Goal: Feedback & Contribution: Submit feedback/report problem

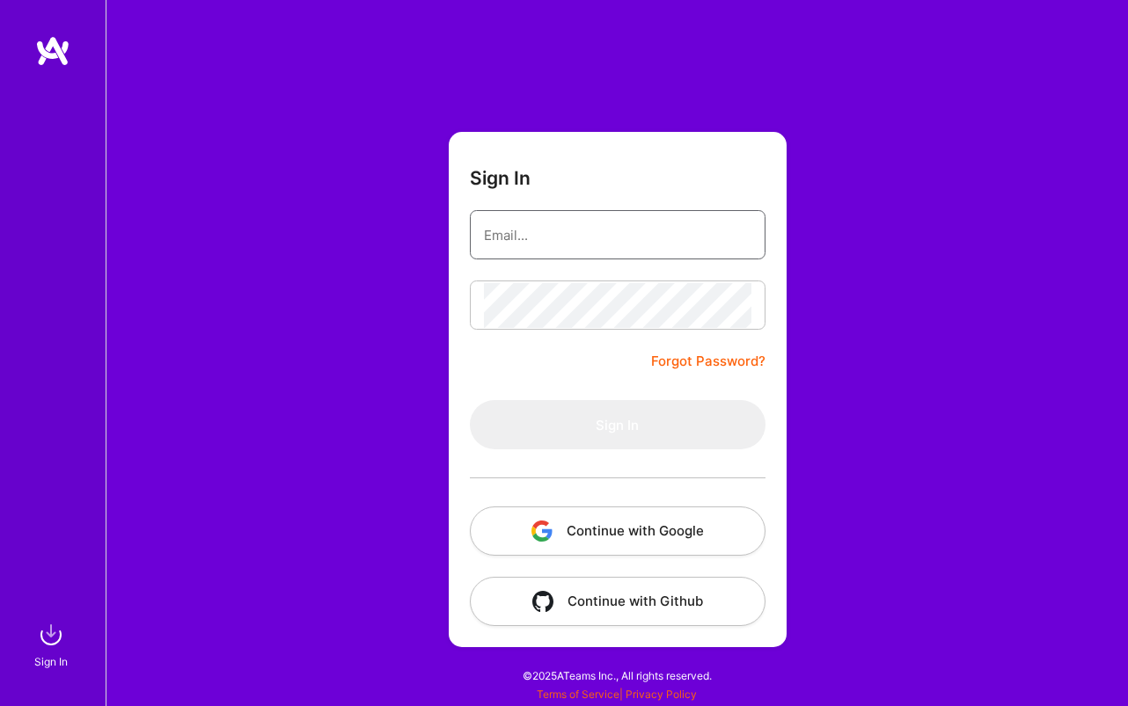
click at [565, 236] on input "email" at bounding box center [617, 235] width 267 height 45
type input "[PERSON_NAME][EMAIL_ADDRESS][PERSON_NAME][DOMAIN_NAME]"
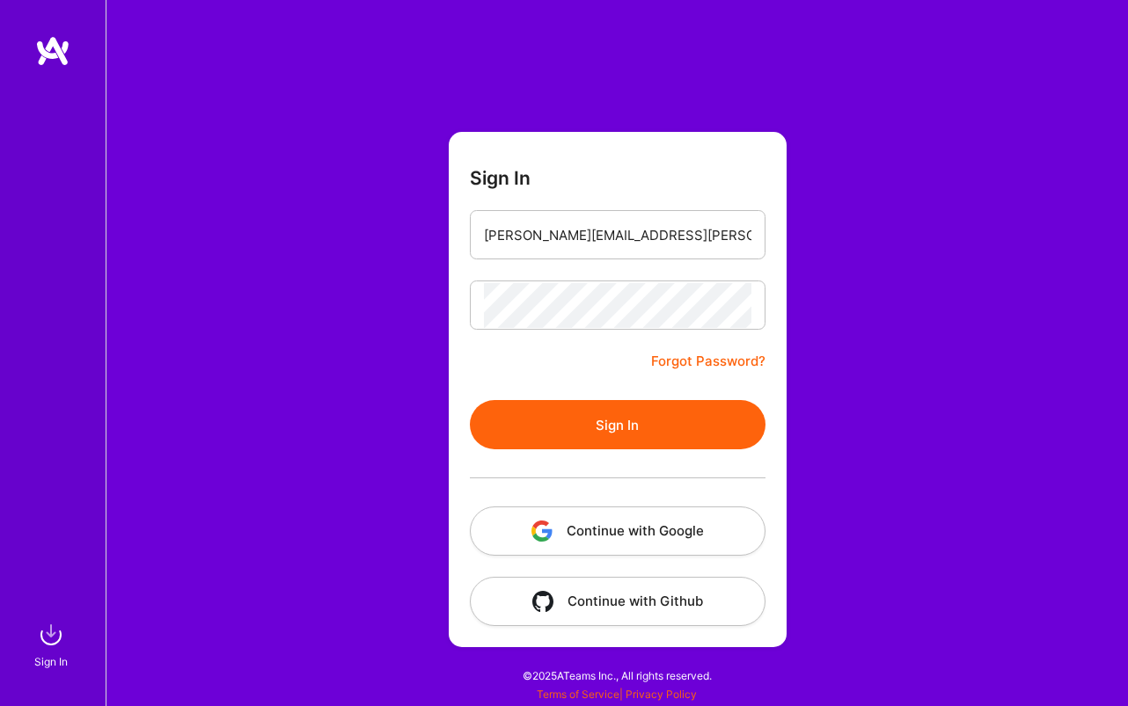
click at [627, 422] on button "Sign In" at bounding box center [618, 424] width 296 height 49
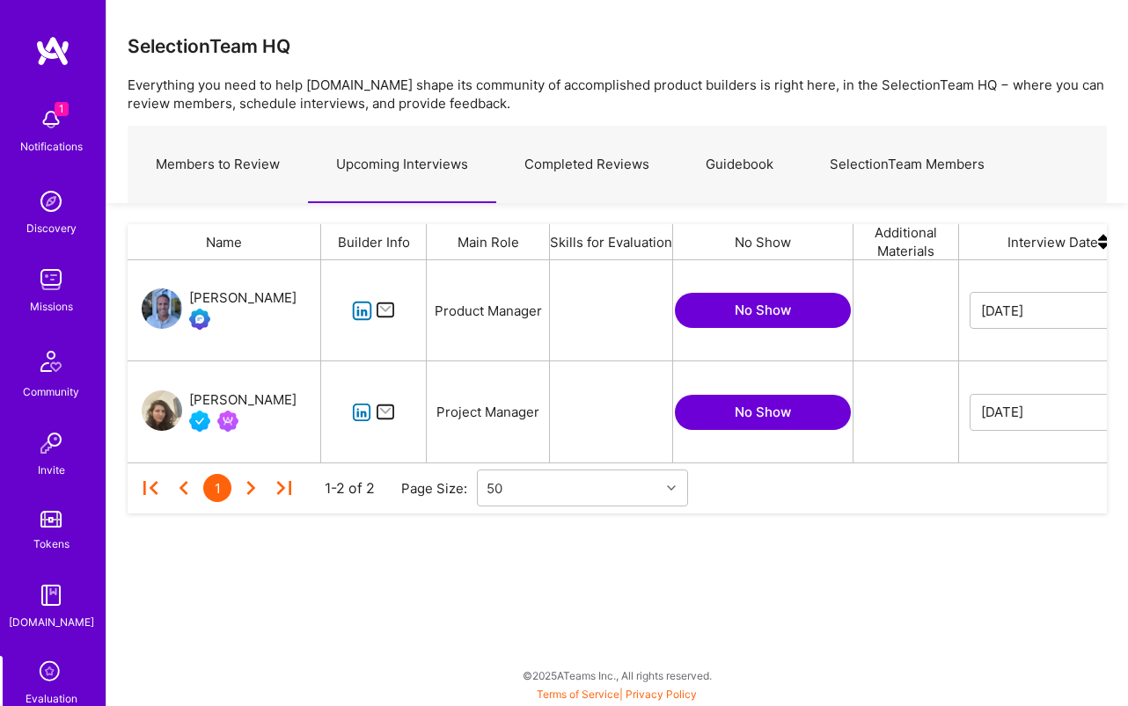
scroll to position [202, 979]
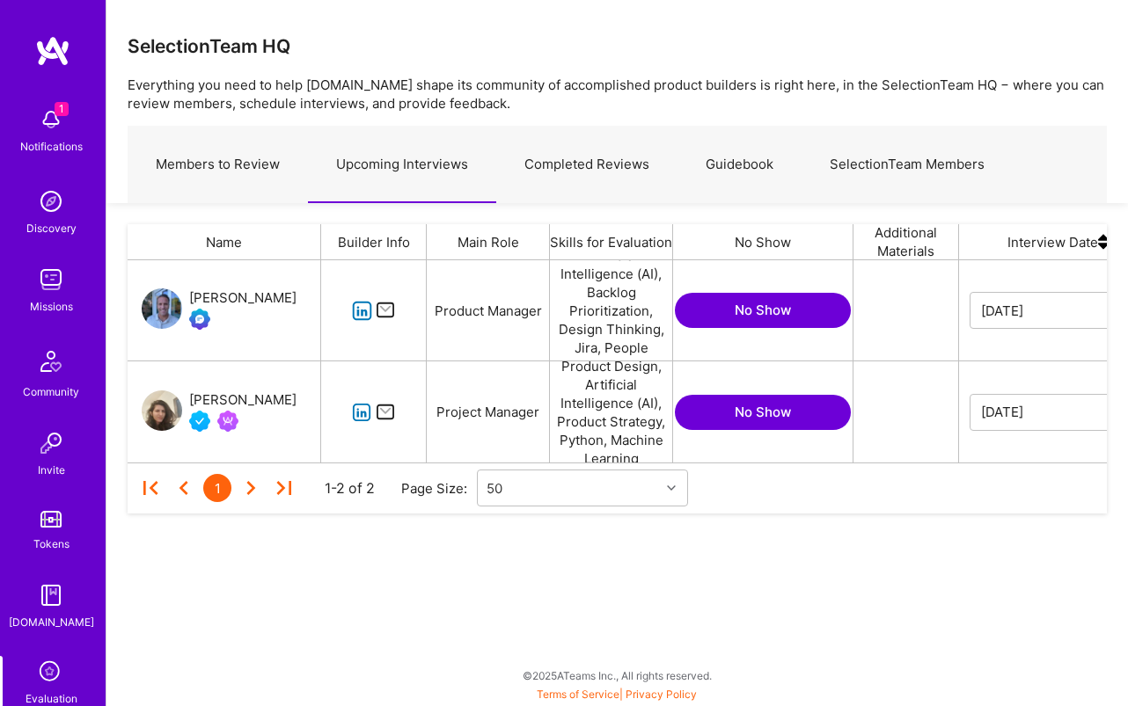
click at [366, 417] on icon "grid" at bounding box center [362, 413] width 20 height 20
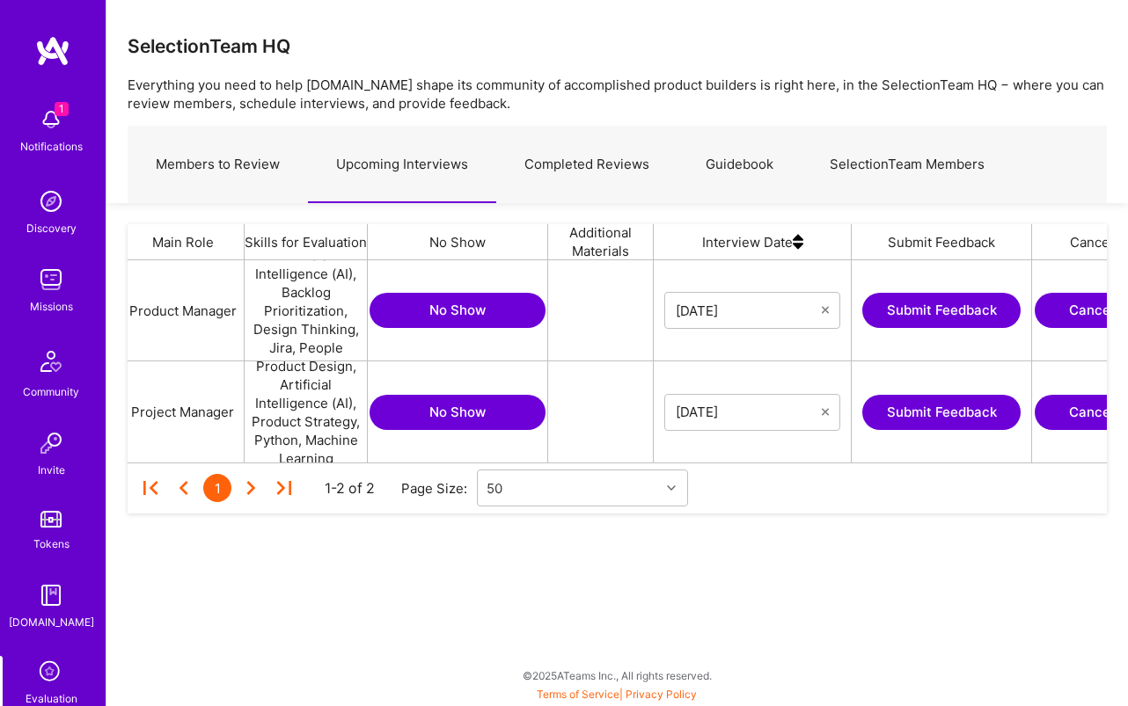
scroll to position [0, 424]
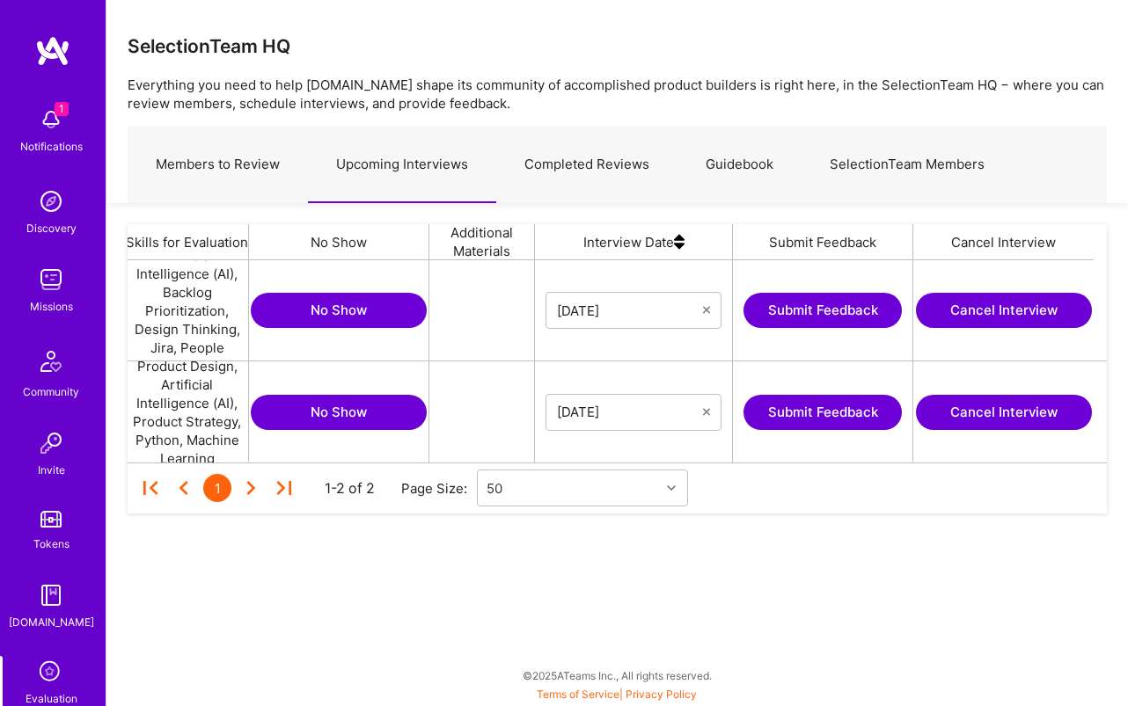
click at [859, 421] on button "Submit Feedback" at bounding box center [822, 412] width 158 height 35
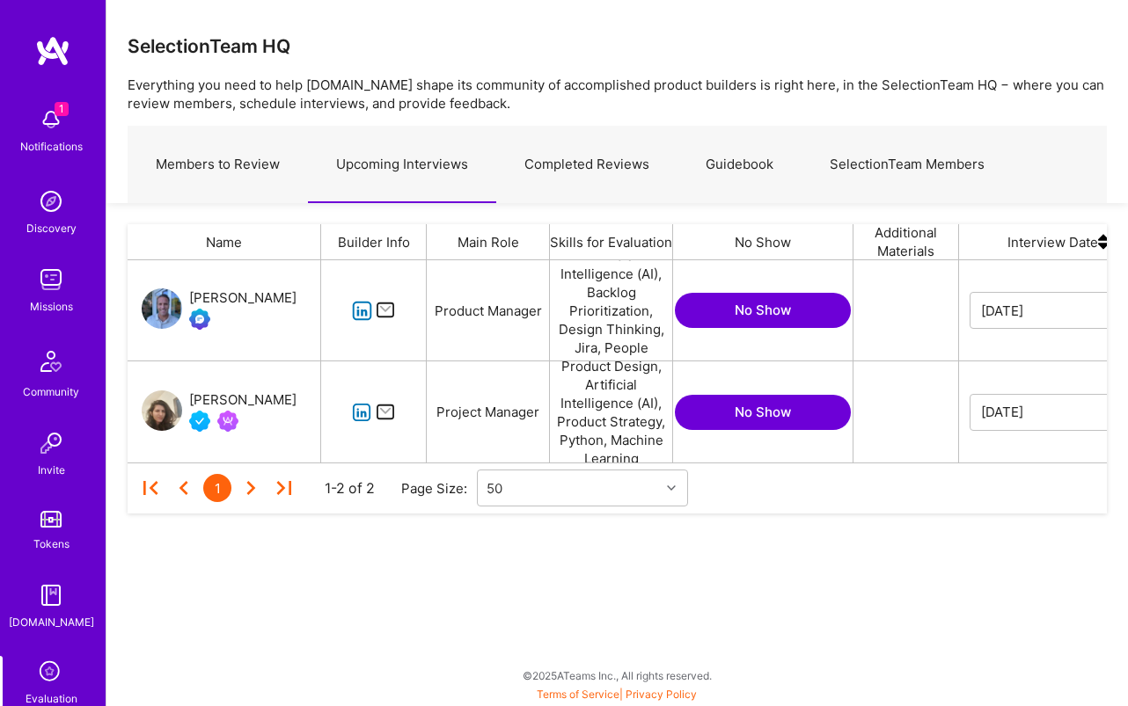
click at [225, 394] on div "[PERSON_NAME]" at bounding box center [242, 400] width 107 height 21
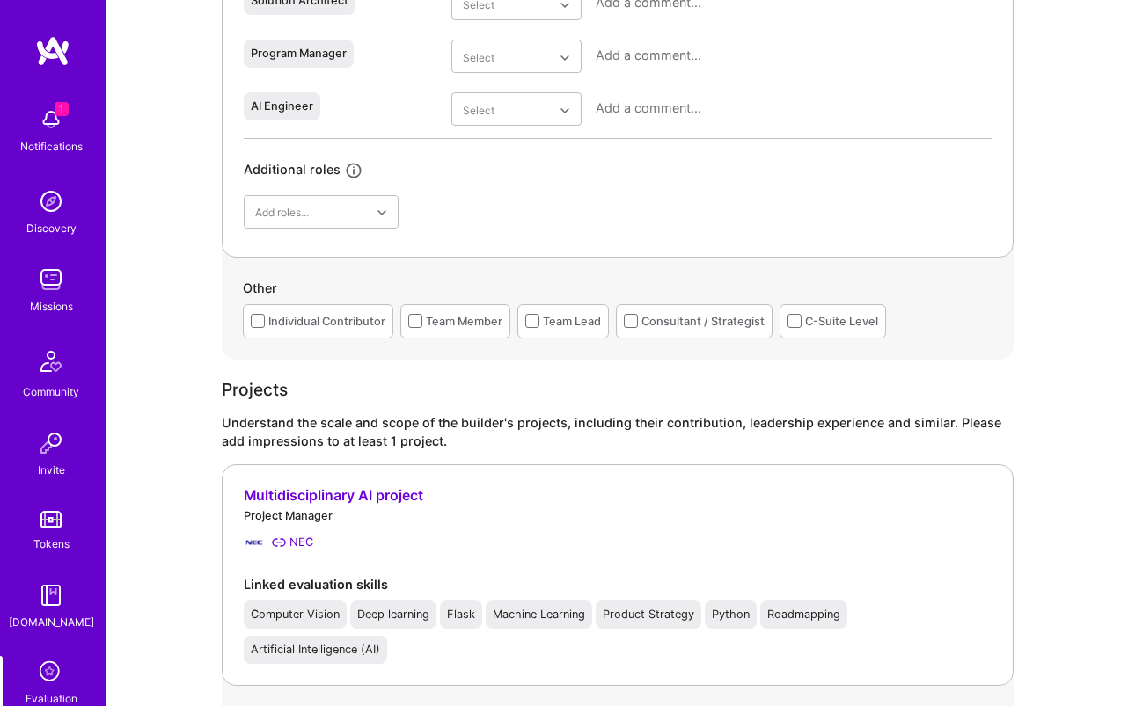
scroll to position [1060, 0]
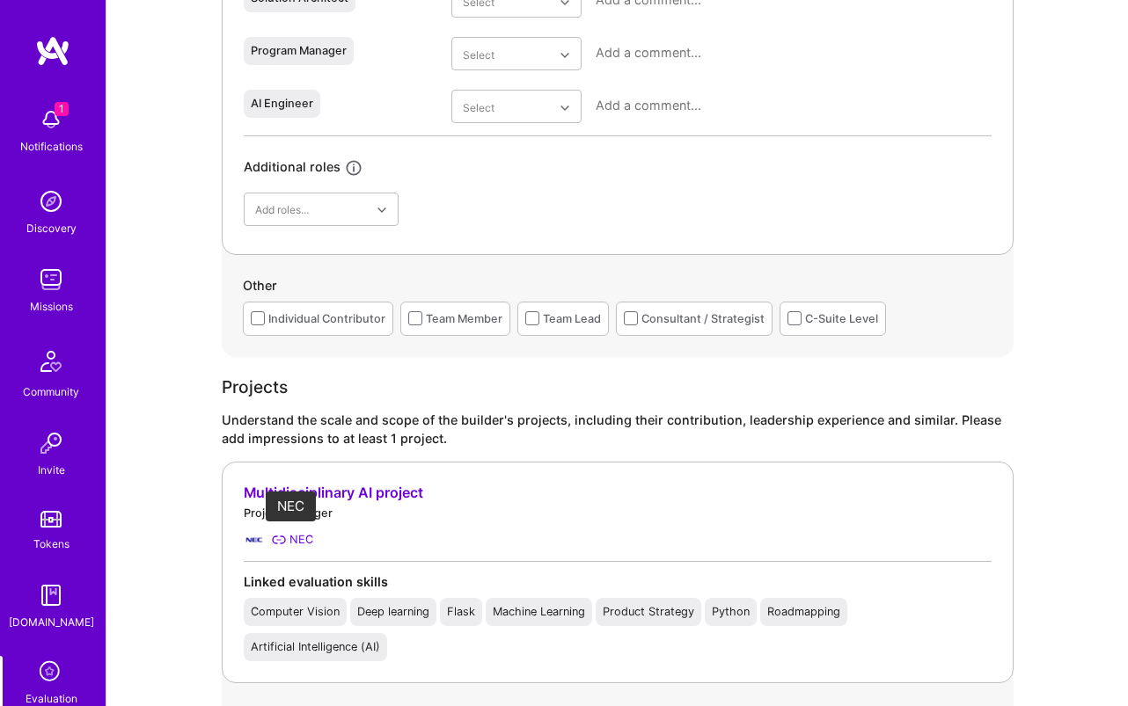
click at [296, 544] on div "NEC" at bounding box center [301, 540] width 24 height 18
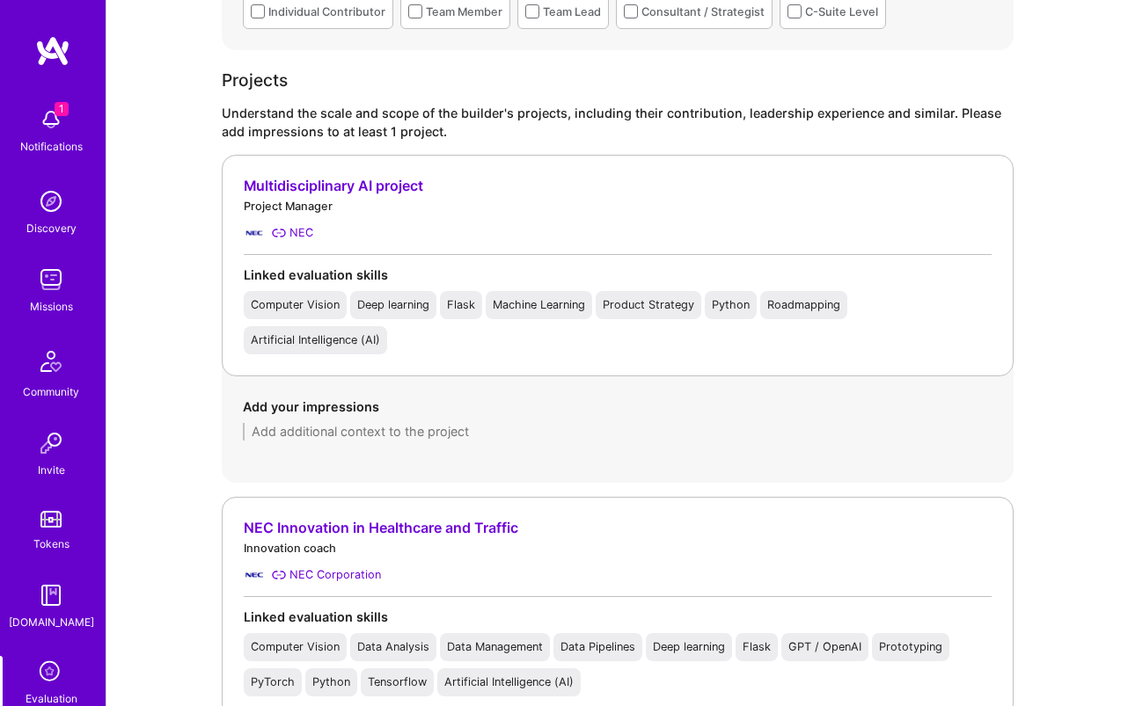
scroll to position [1348, 0]
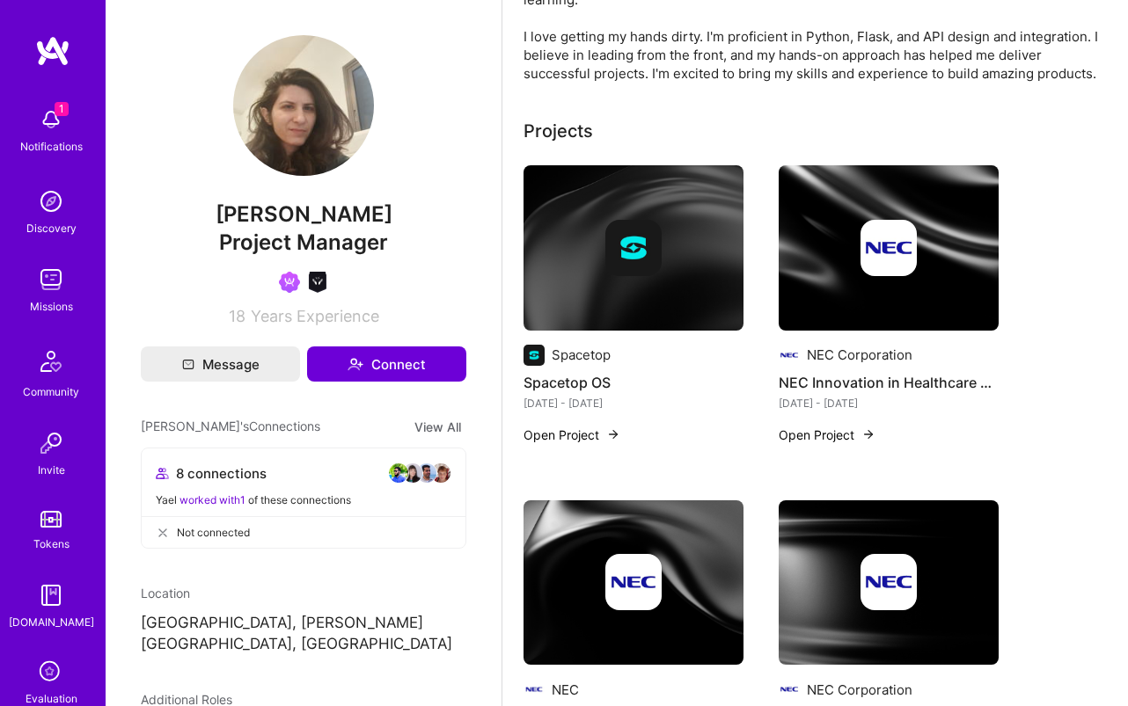
scroll to position [368, 0]
